Goal: Task Accomplishment & Management: Manage account settings

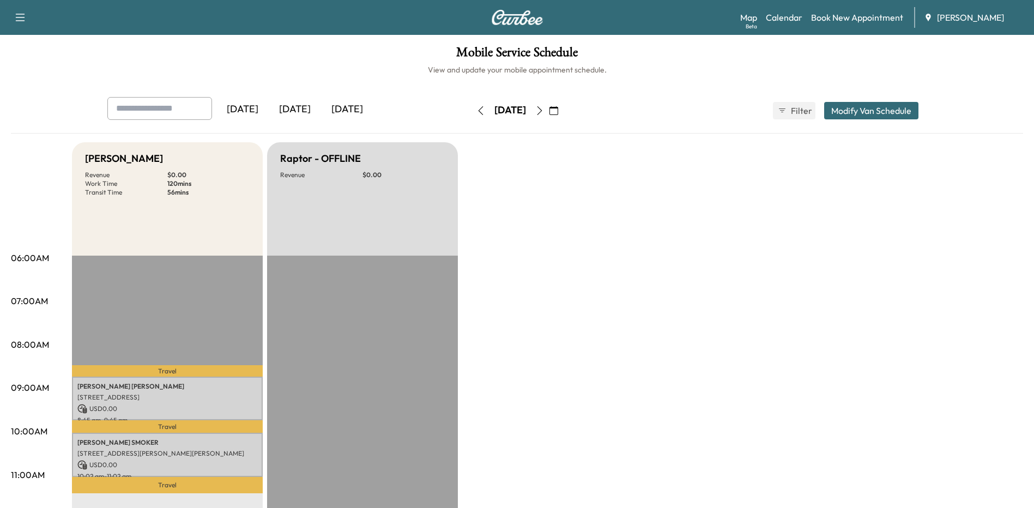
scroll to position [327, 0]
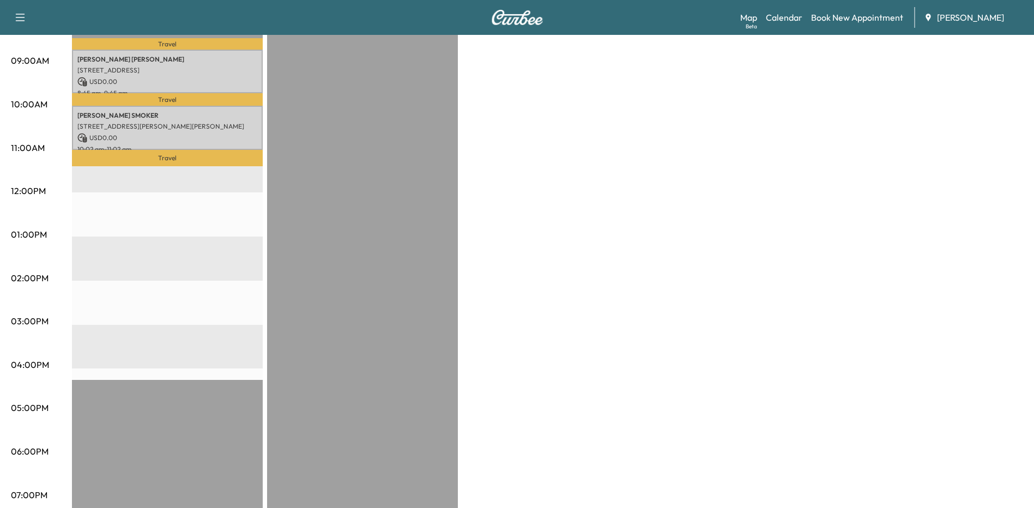
click at [529, 227] on div "Bronco - [PERSON_NAME] Revenue $ 0.00 Work Time 120 mins Transit Time 56 mins T…" at bounding box center [547, 224] width 951 height 818
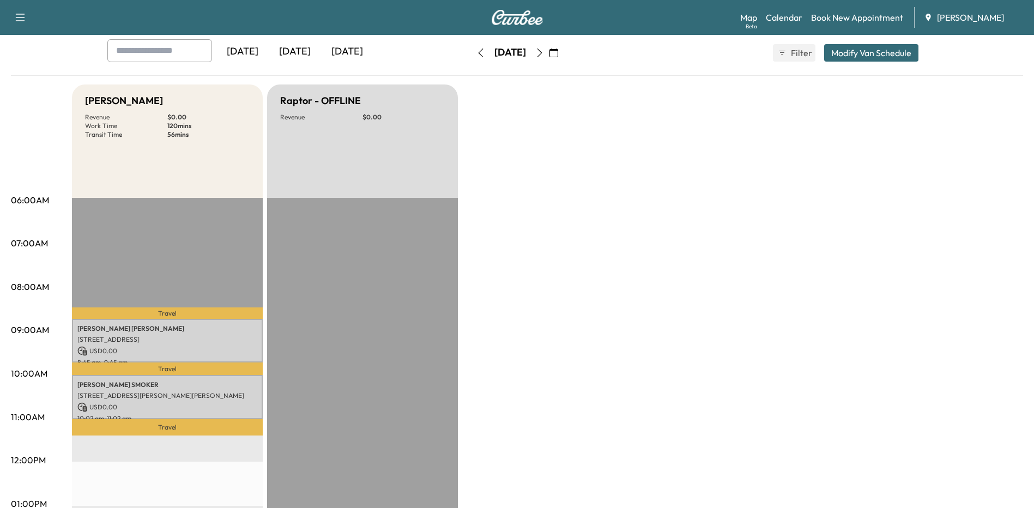
scroll to position [55, 0]
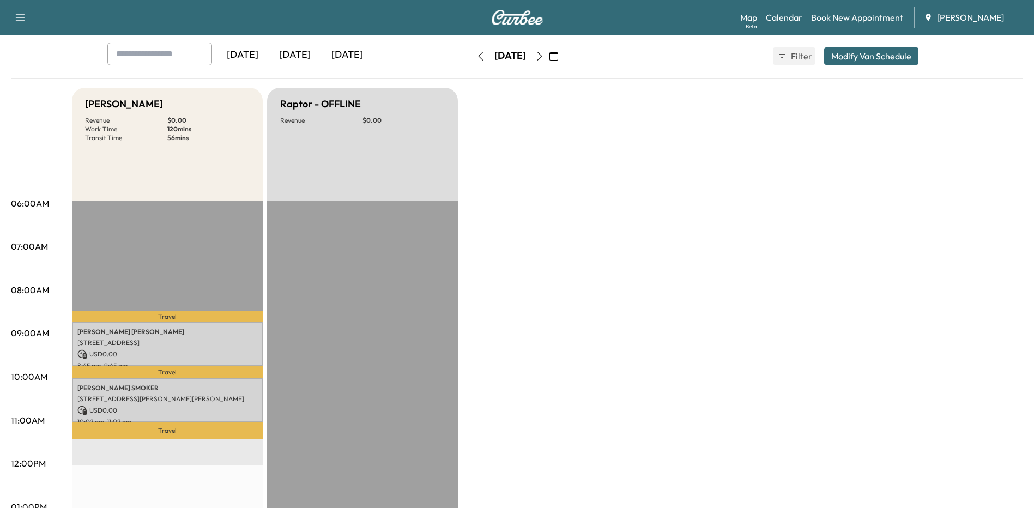
click at [558, 56] on icon "button" at bounding box center [553, 56] width 9 height 9
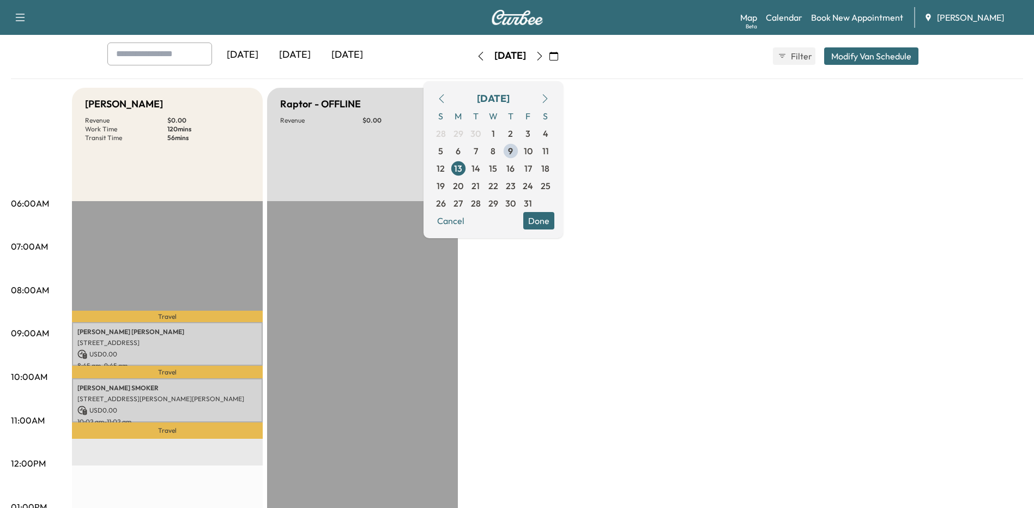
click at [513, 150] on span "9" at bounding box center [510, 150] width 5 height 13
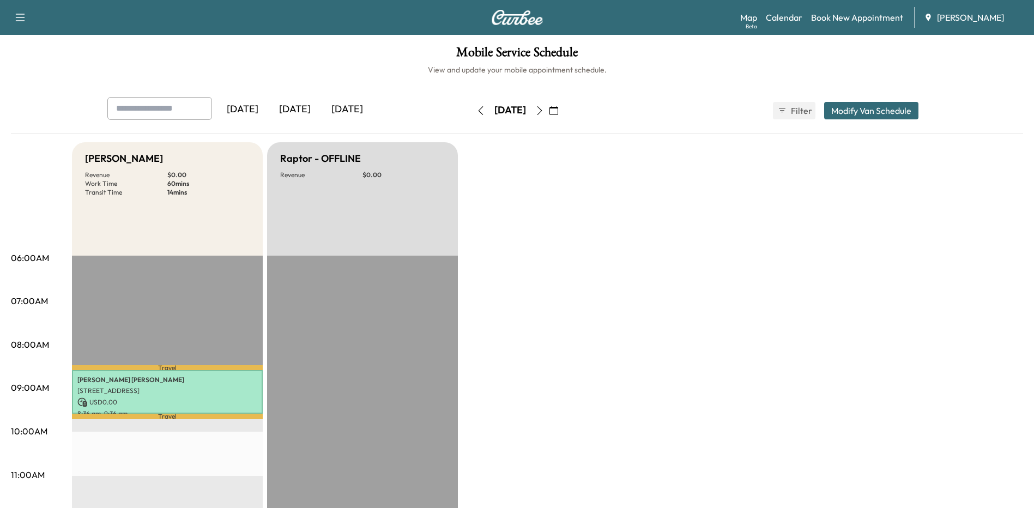
click at [544, 107] on icon "button" at bounding box center [539, 110] width 9 height 9
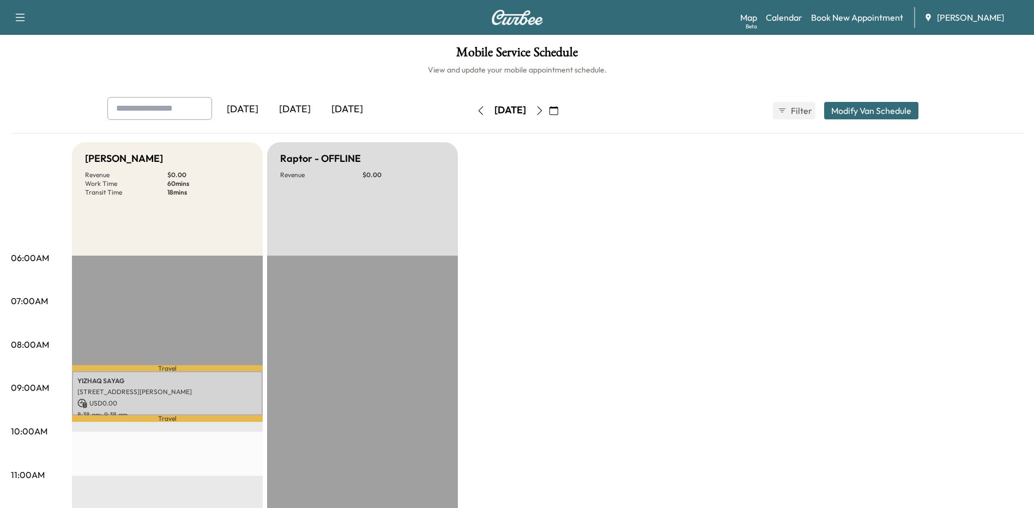
click at [476, 111] on icon "button" at bounding box center [480, 110] width 9 height 9
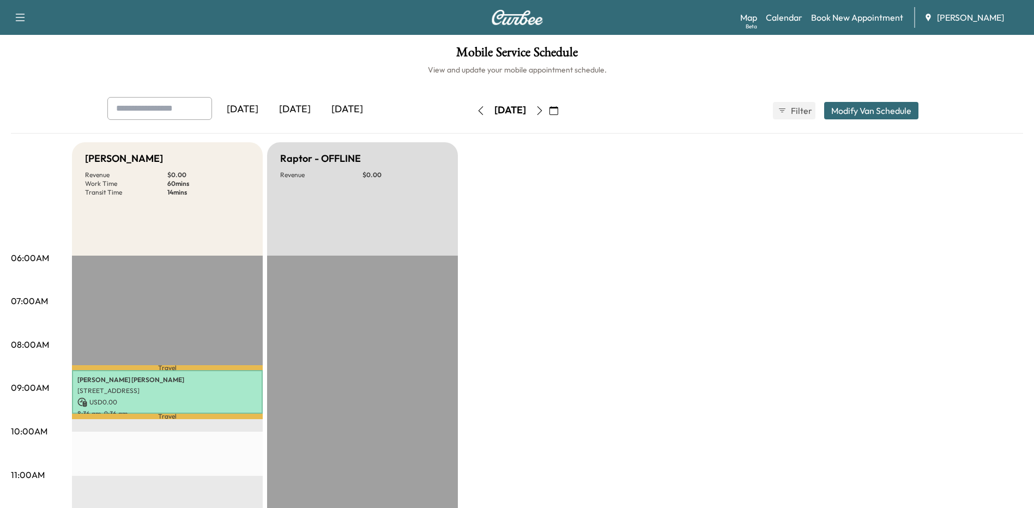
click at [544, 108] on icon "button" at bounding box center [539, 110] width 9 height 9
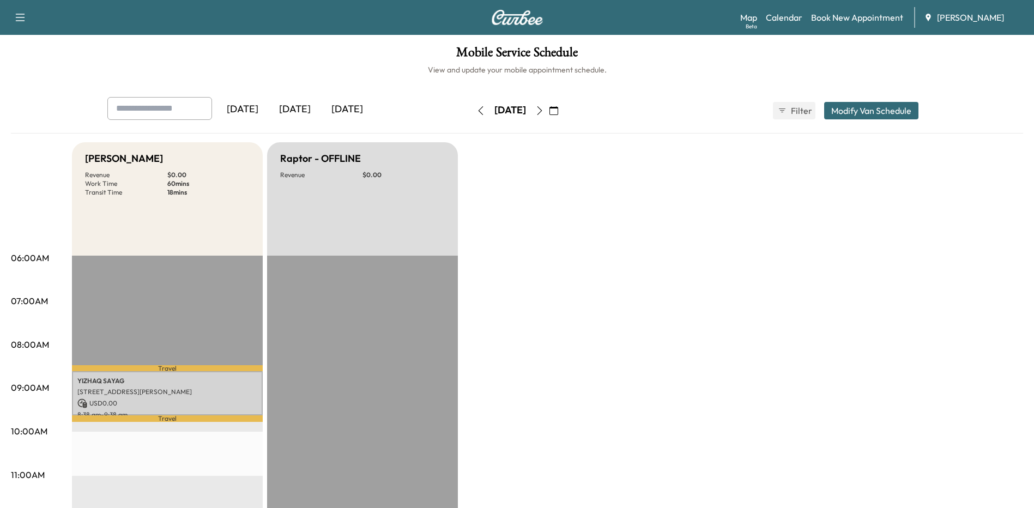
click at [476, 109] on icon "button" at bounding box center [480, 110] width 9 height 9
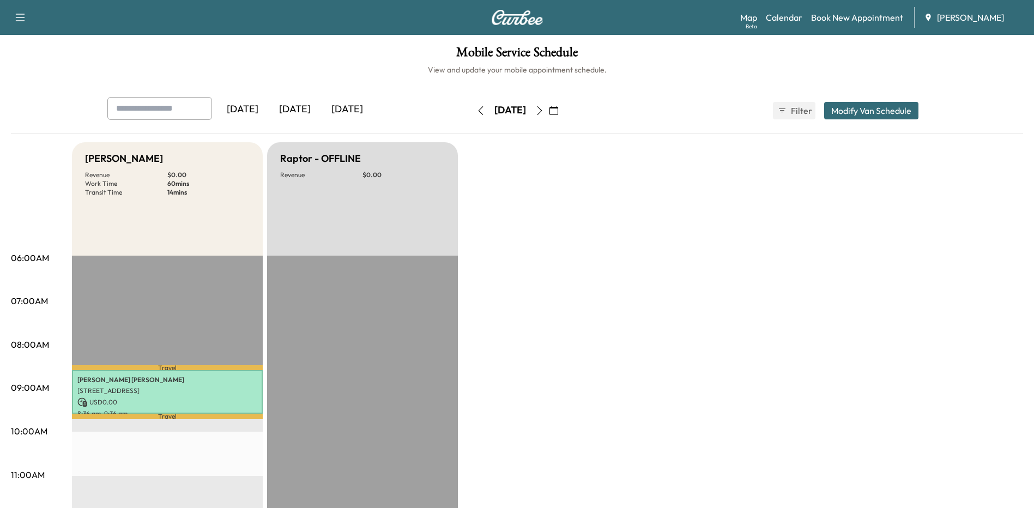
click at [476, 107] on icon "button" at bounding box center [480, 110] width 9 height 9
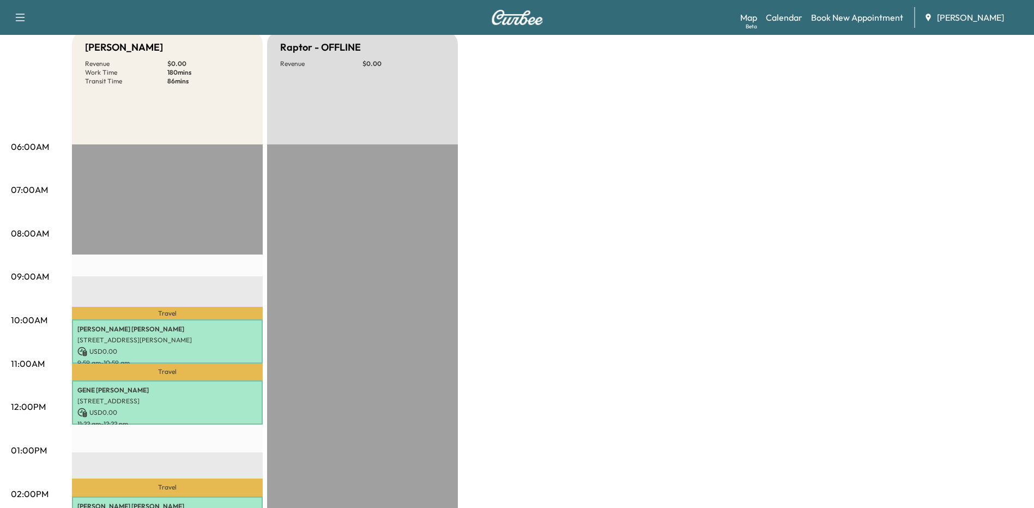
scroll to position [436, 0]
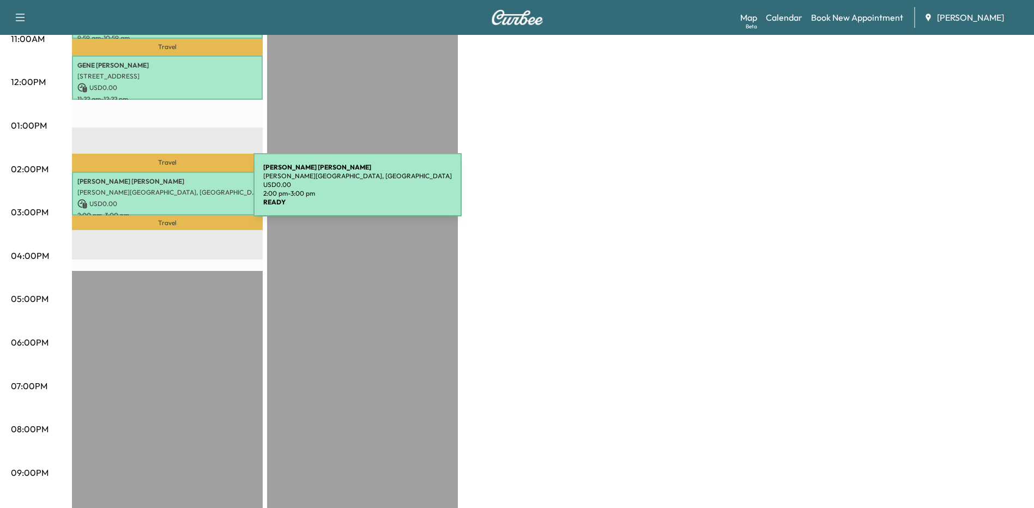
click at [173, 189] on p "[PERSON_NAME][GEOGRAPHIC_DATA], [GEOGRAPHIC_DATA]" at bounding box center [167, 192] width 180 height 9
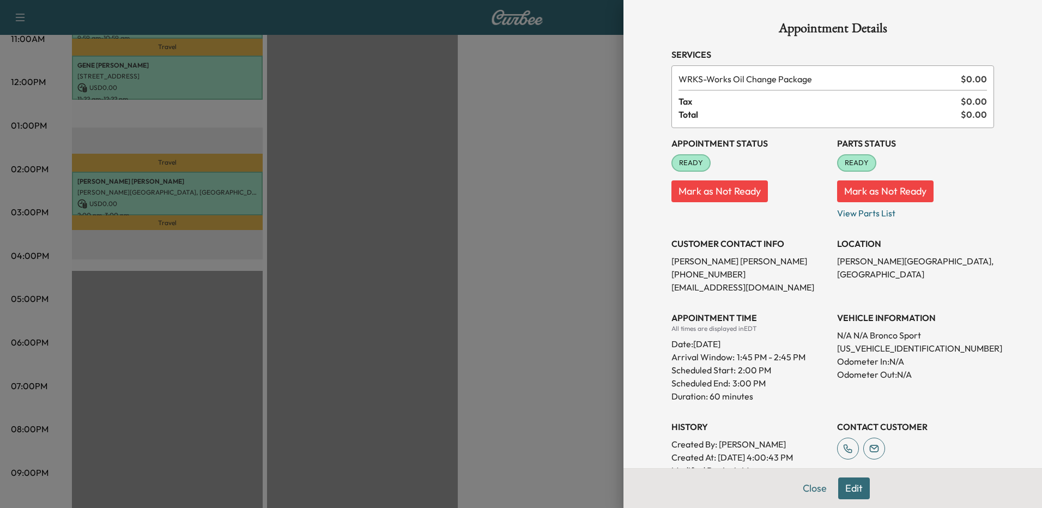
click at [545, 368] on div at bounding box center [521, 254] width 1042 height 508
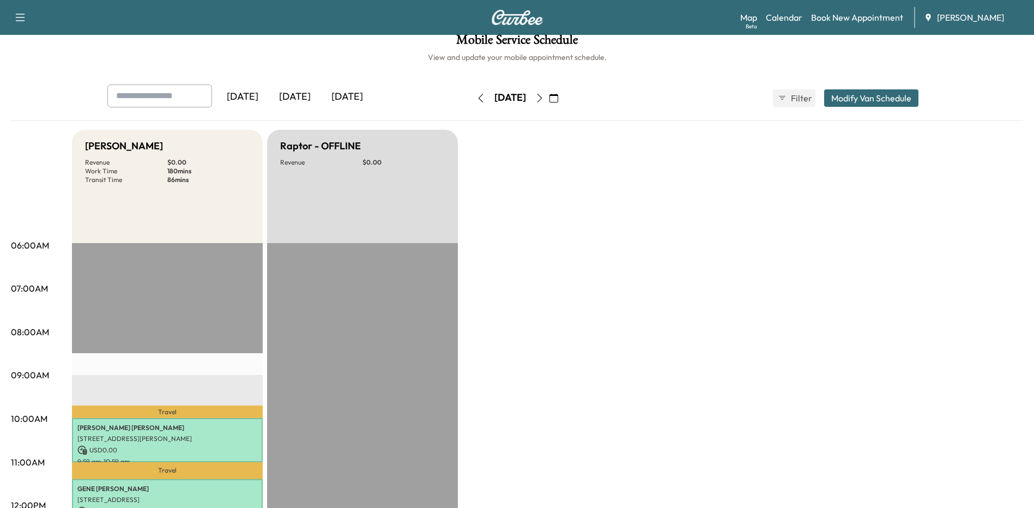
scroll to position [0, 0]
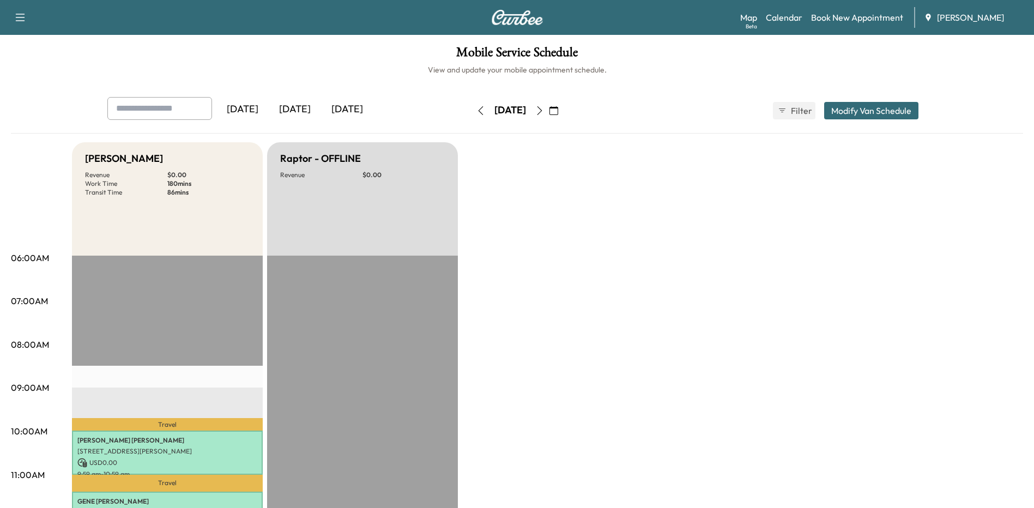
click at [544, 110] on icon "button" at bounding box center [539, 110] width 9 height 9
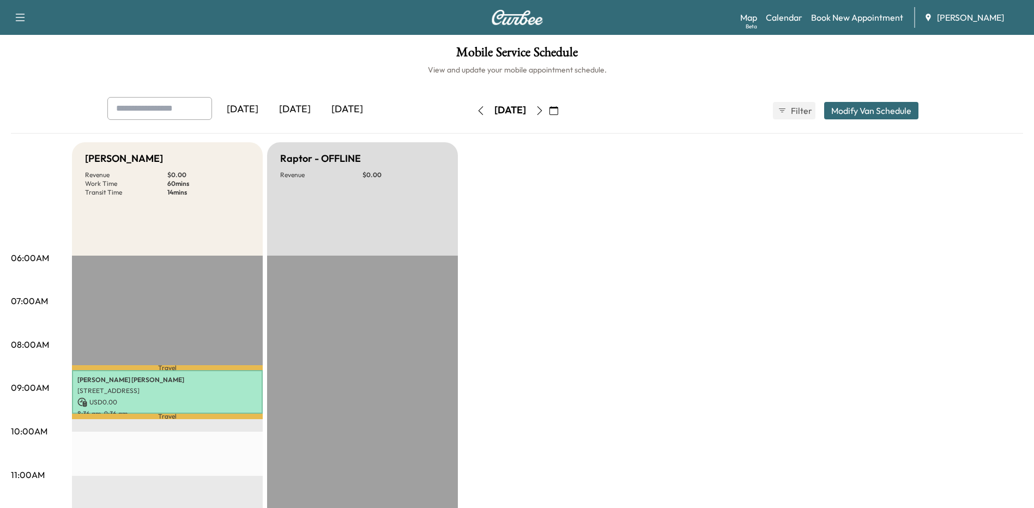
click at [544, 110] on icon "button" at bounding box center [539, 110] width 9 height 9
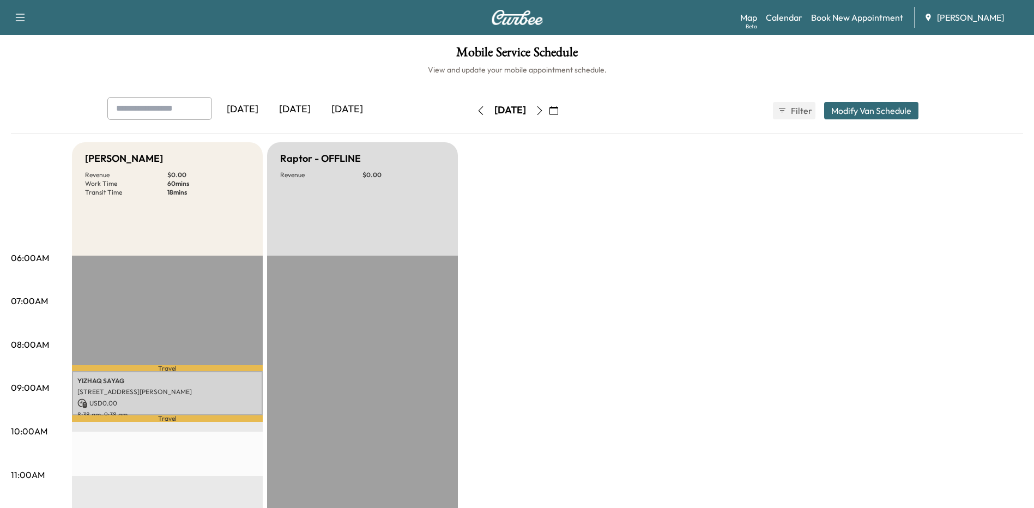
click at [563, 110] on button "button" at bounding box center [553, 110] width 19 height 17
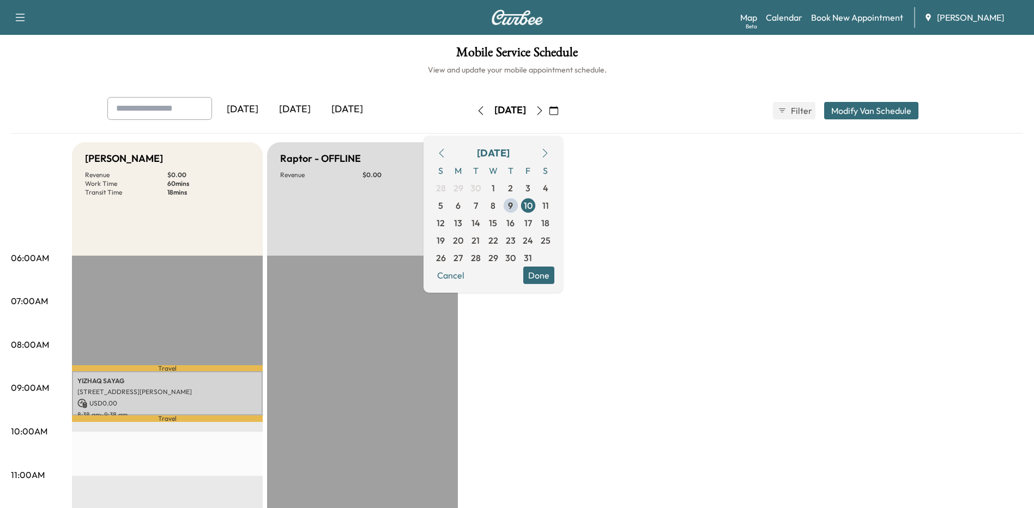
click at [462, 217] on span "13" at bounding box center [458, 222] width 8 height 13
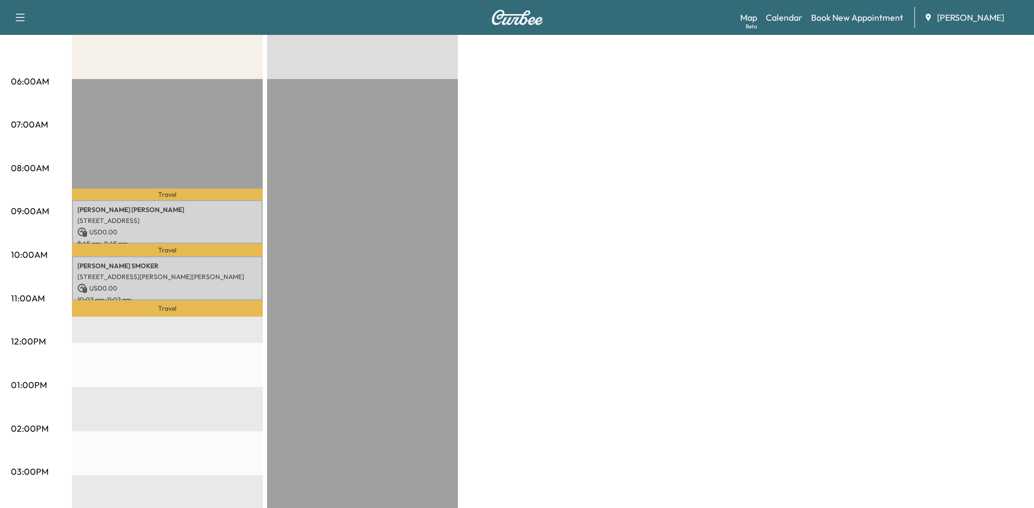
scroll to position [218, 0]
